Goal: Check status

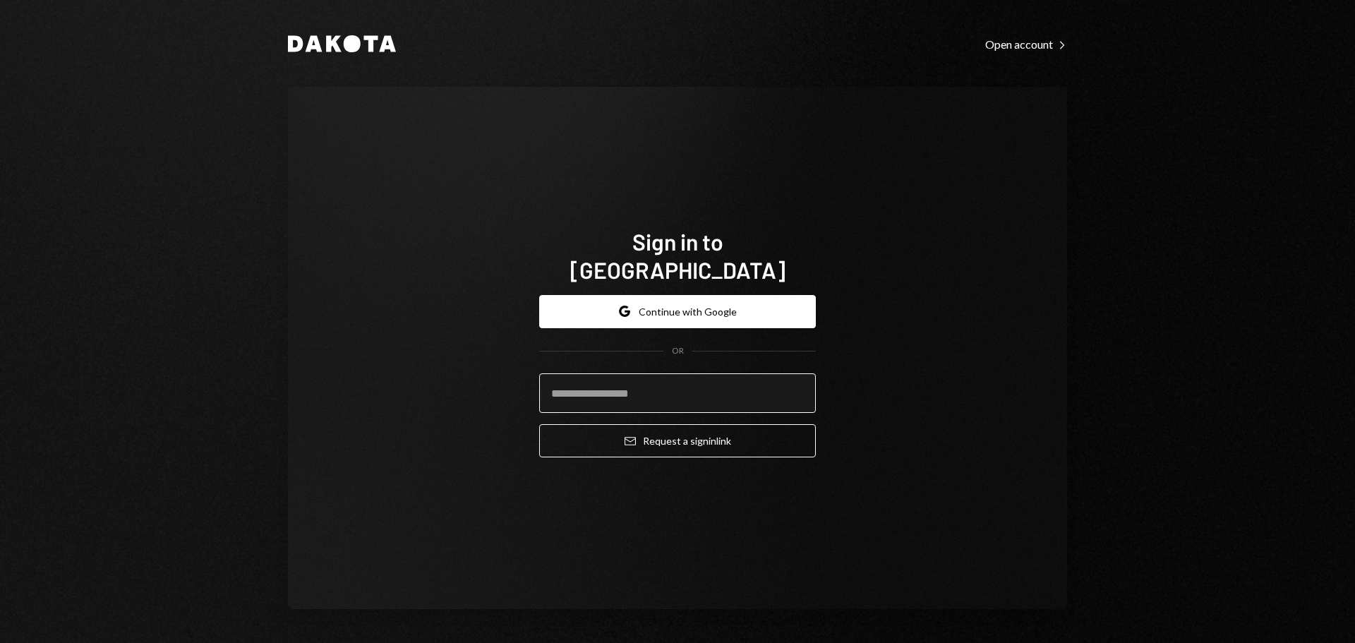
click at [611, 378] on input "email" at bounding box center [677, 393] width 277 height 40
type input "**********"
click at [539, 424] on button "Email Request a sign in link" at bounding box center [677, 440] width 277 height 33
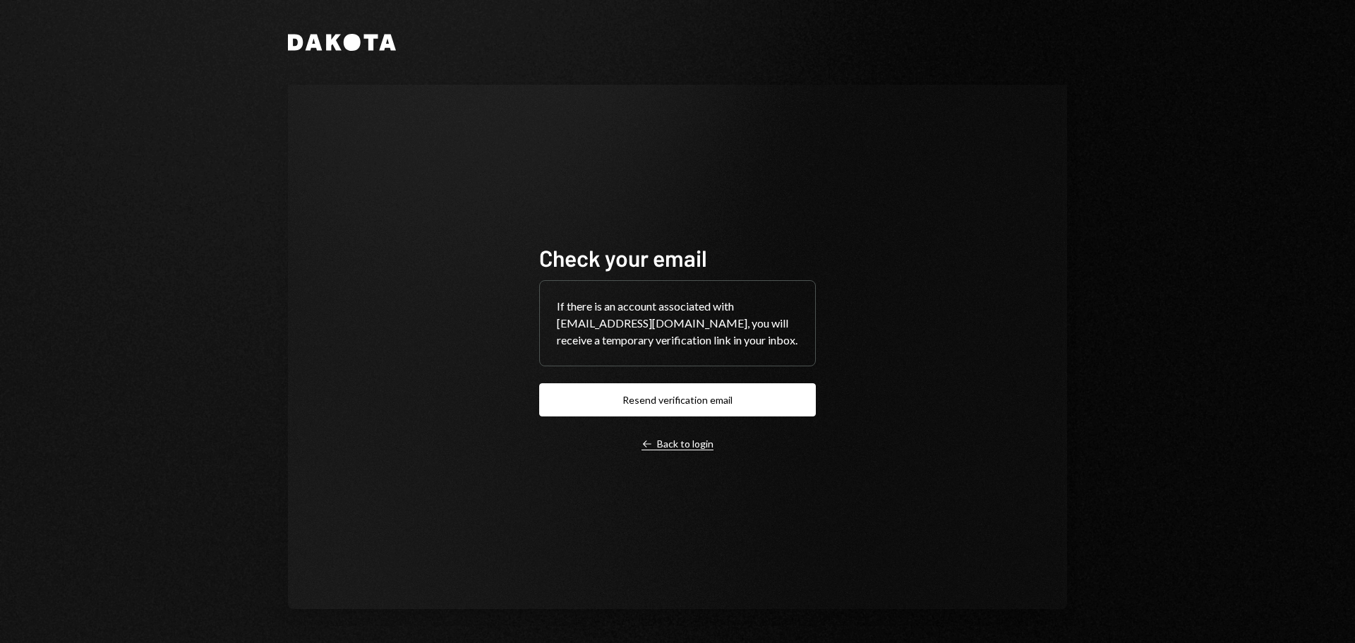
click at [685, 439] on div "Left Arrow Back to login" at bounding box center [678, 444] width 72 height 13
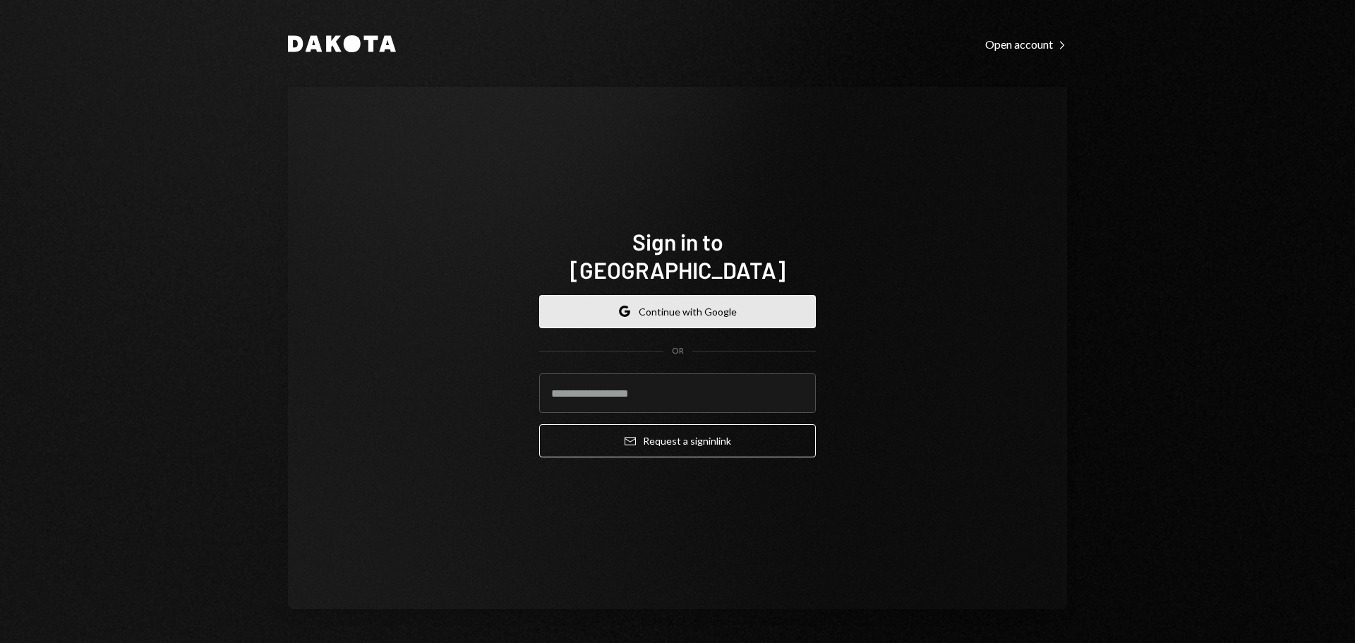
click at [713, 301] on button "Google Continue with Google" at bounding box center [677, 311] width 277 height 33
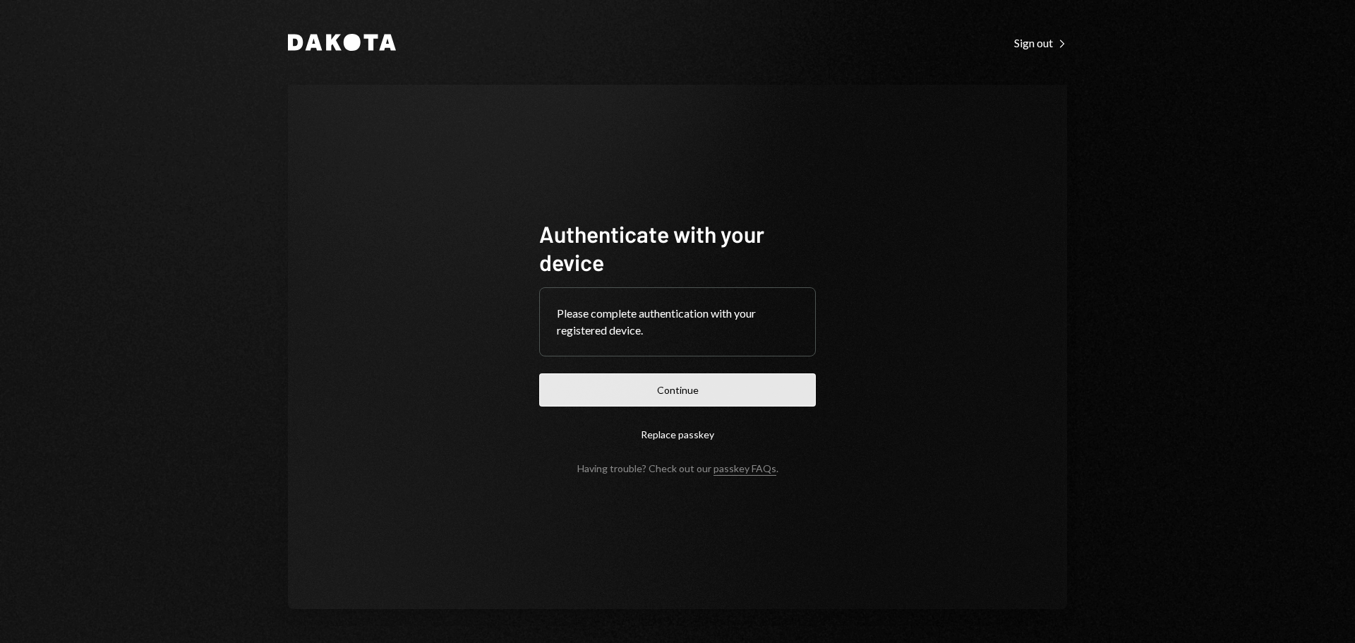
click at [669, 378] on button "Continue" at bounding box center [677, 389] width 277 height 33
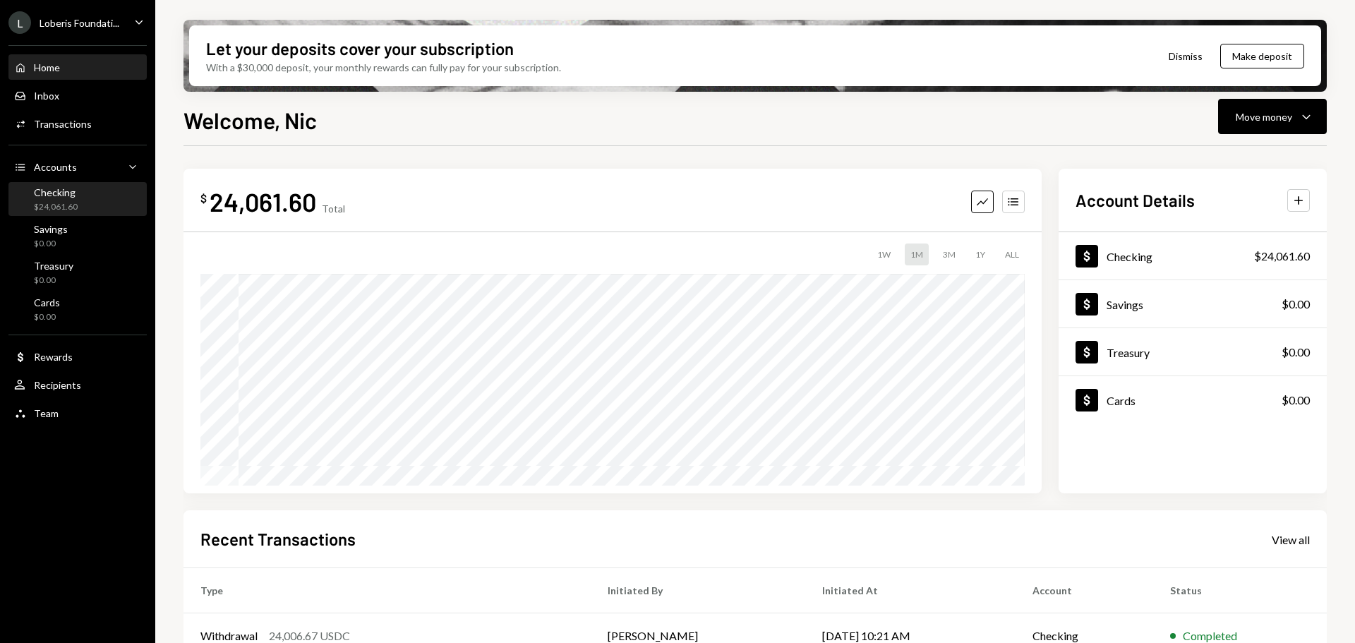
click at [62, 195] on div "Checking" at bounding box center [56, 192] width 44 height 12
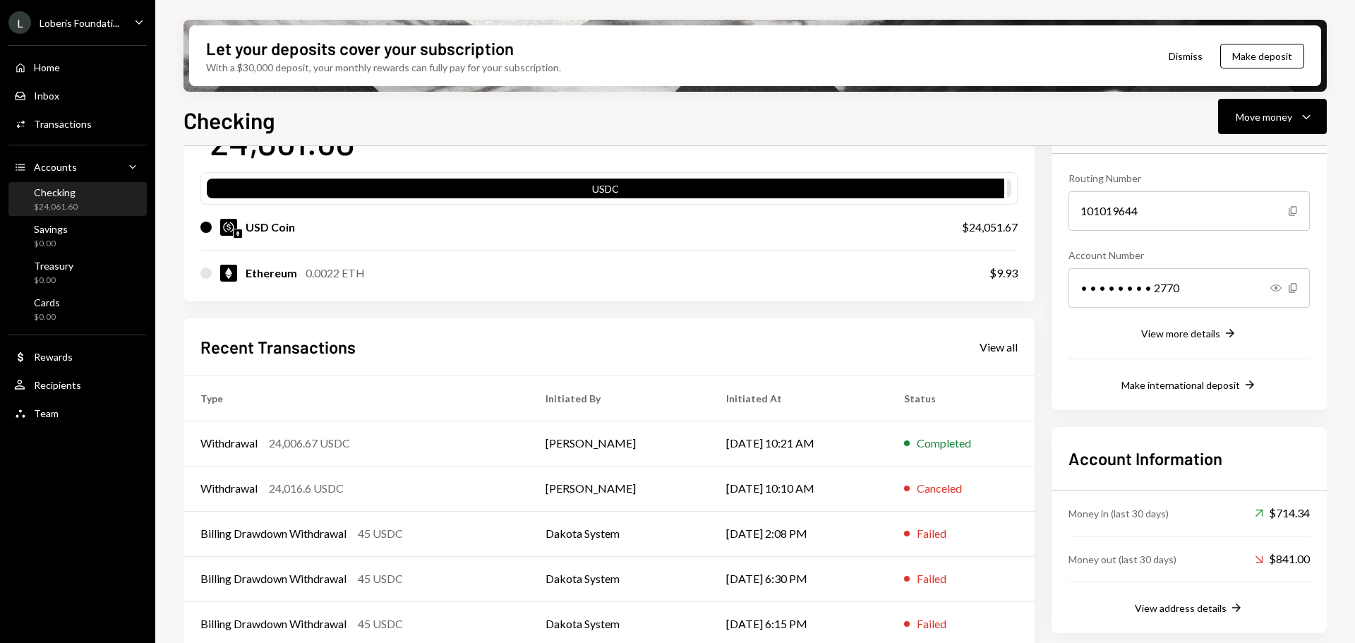
scroll to position [138, 0]
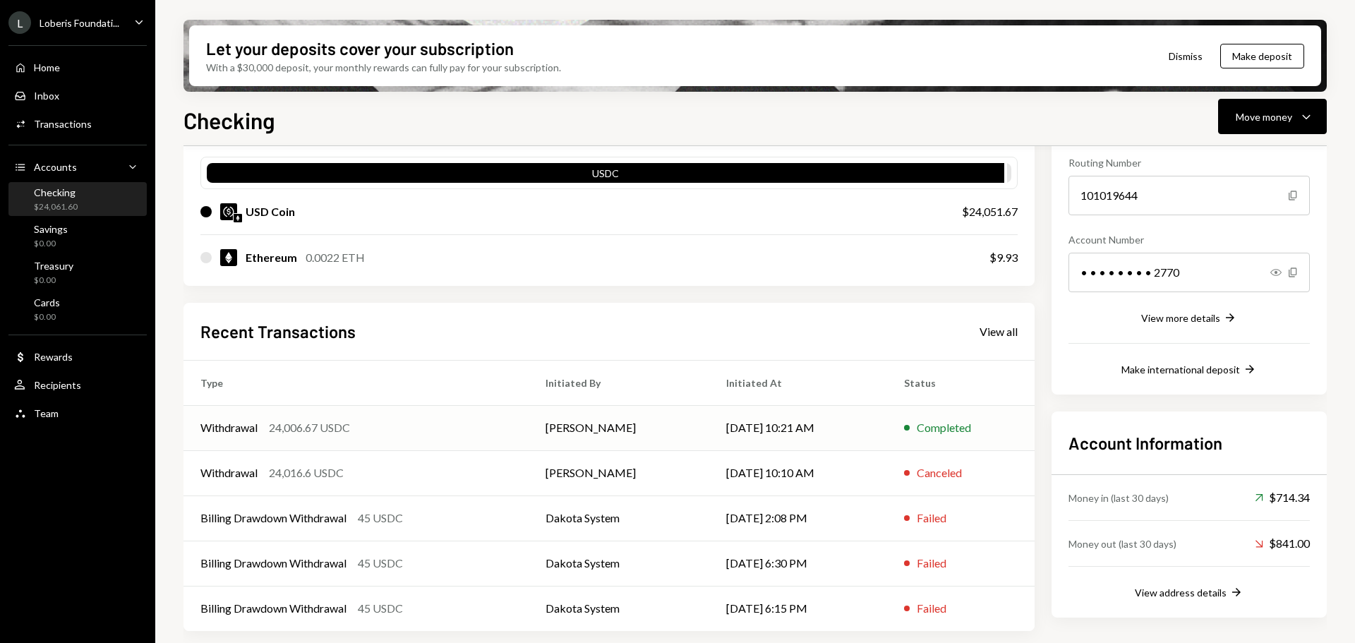
click at [832, 432] on td "[DATE] 10:21 AM" at bounding box center [798, 427] width 178 height 45
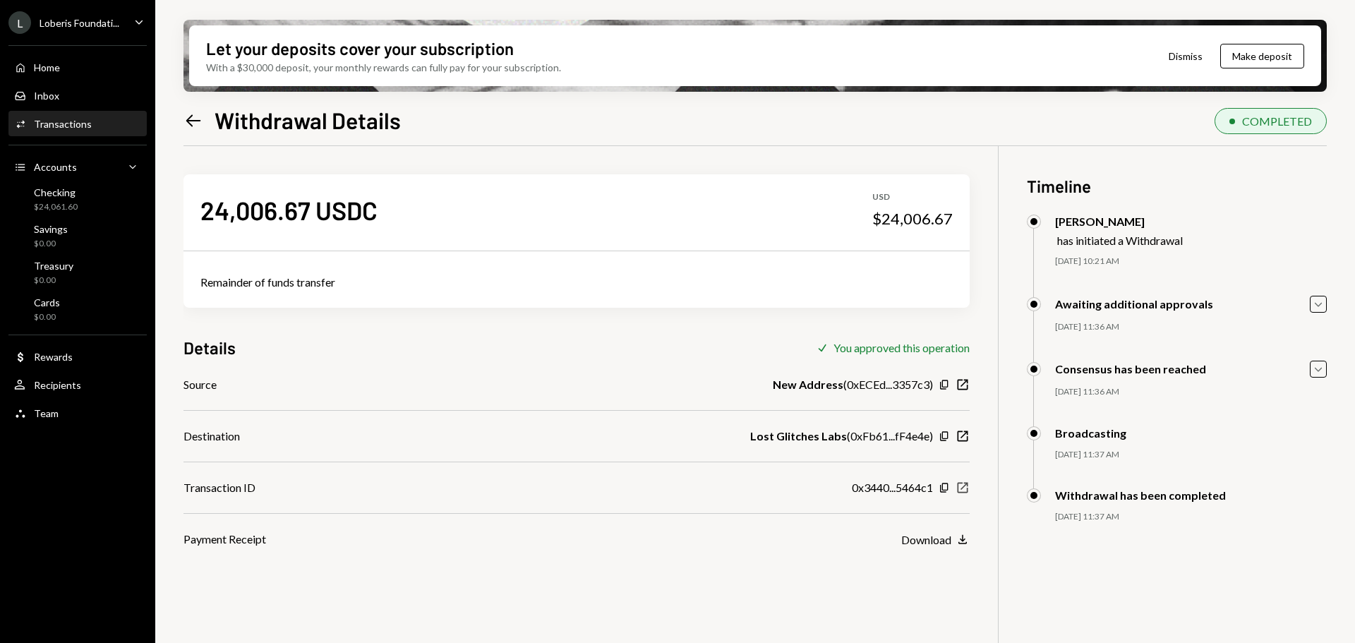
click at [961, 491] on icon "New Window" at bounding box center [963, 488] width 14 height 14
